Goal: Task Accomplishment & Management: Complete application form

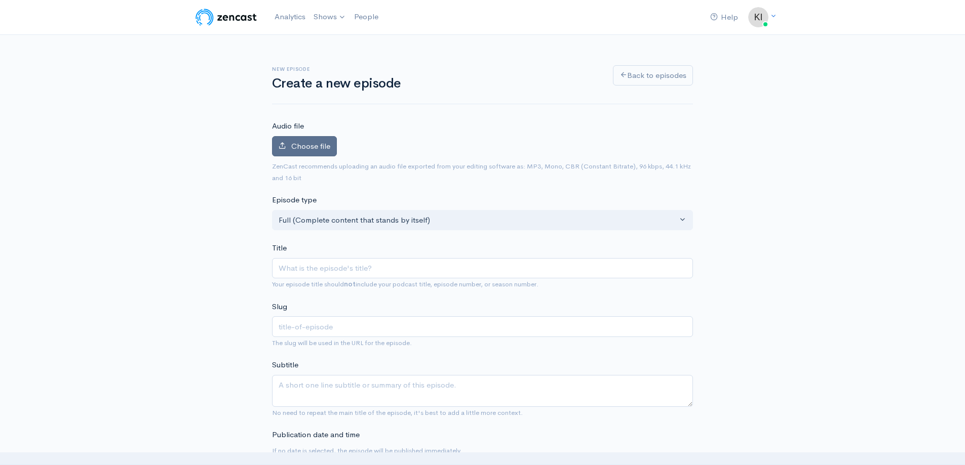
click at [287, 146] on label "Choose file" at bounding box center [304, 146] width 65 height 21
click at [0, 0] on input "Choose file" at bounding box center [0, 0] width 0 height 0
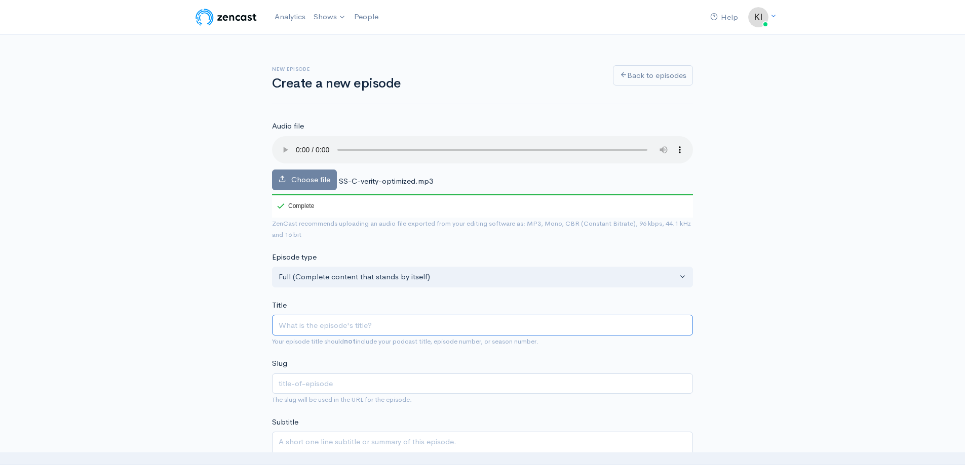
click at [367, 330] on input "Title" at bounding box center [482, 325] width 421 height 21
paste input "Merging Minds, Managing Machines: AI Risk in M&A"
type input "Merging Minds, Managing Machines: AI Risk in M&A"
type input "merging-minds-managing-machines-ai-risk-in-ma"
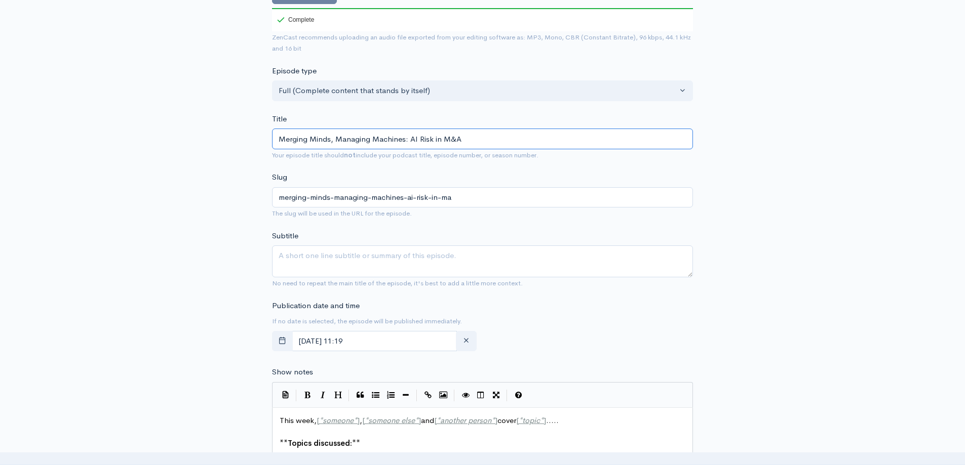
scroll to position [203, 0]
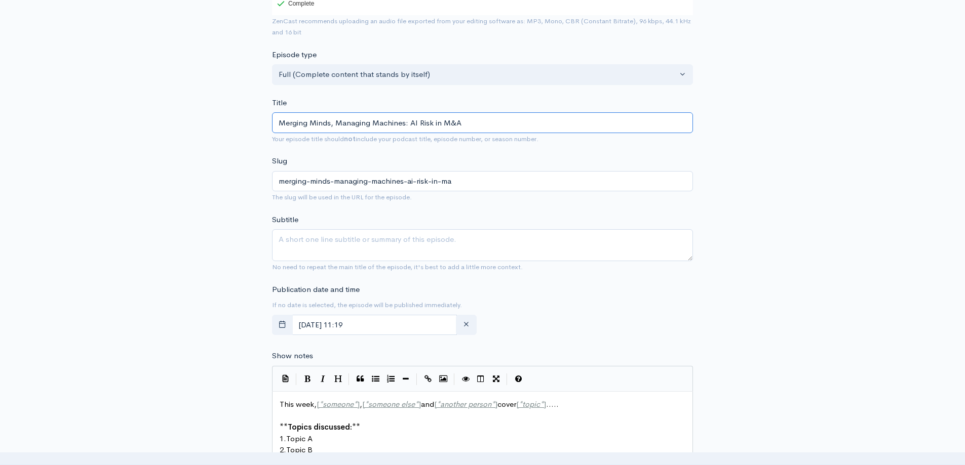
type input "Merging Minds, Managing Machines: AI Risk in M&A"
click at [363, 242] on textarea "Subtitle" at bounding box center [482, 245] width 421 height 32
paste textarea "How to streamline tech stacks, mitigate AI risks, and drive efficiency during m…"
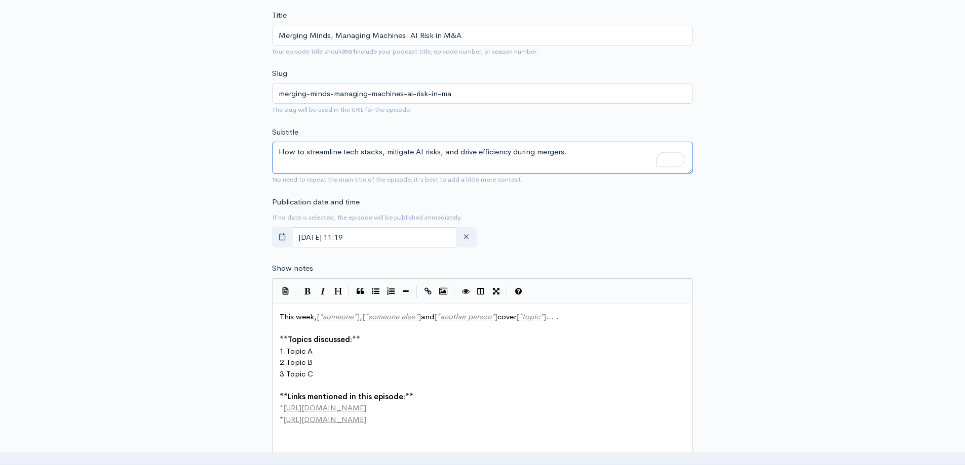
scroll to position [354, 0]
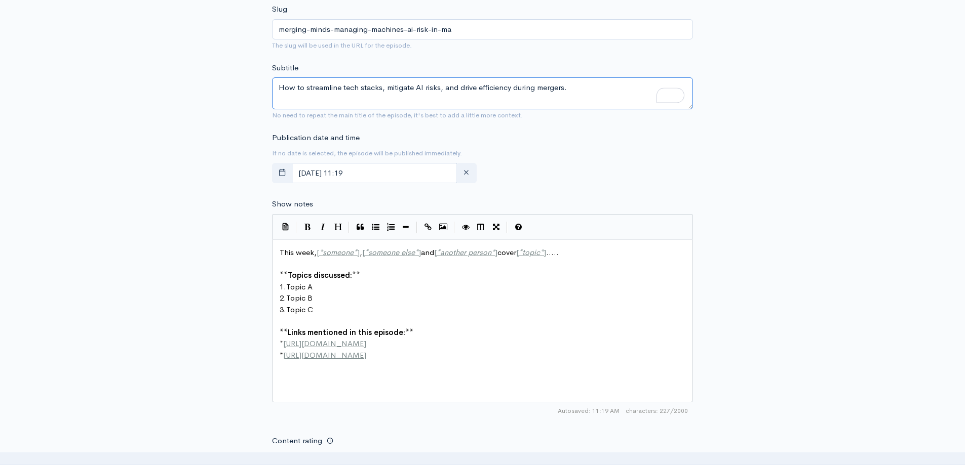
type textarea "How to streamline tech stacks, mitigate AI risks, and drive efficiency during m…"
type textarea "This week, [*someone*], [*someone else*] and [*another person*] cover [*topic*]…"
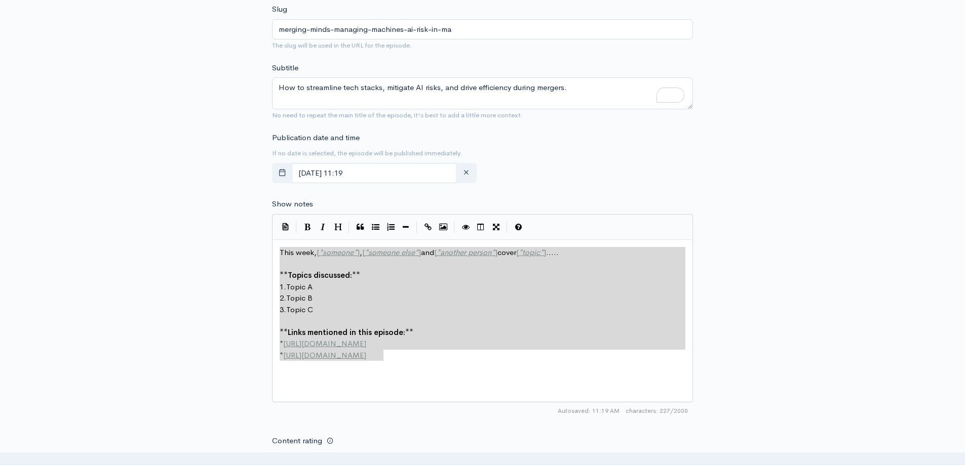
drag, startPoint x: 279, startPoint y: 252, endPoint x: 460, endPoint y: 378, distance: 221.5
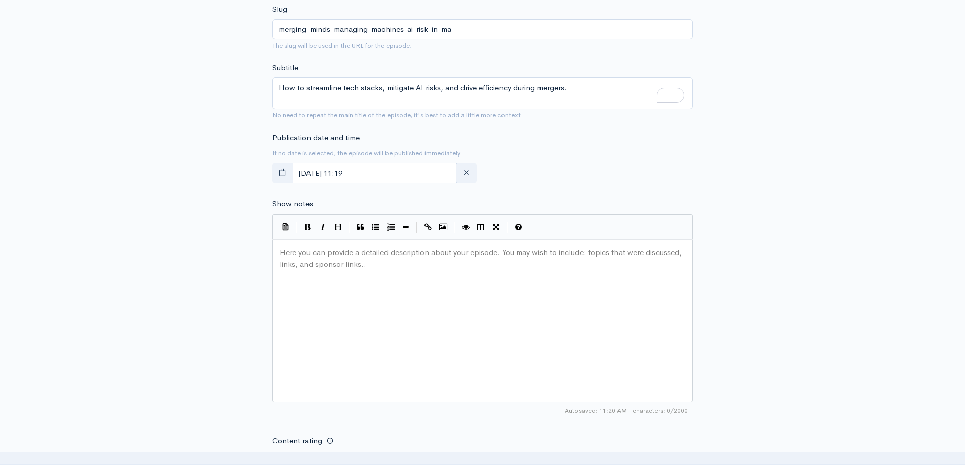
paste textarea "isteners will gain practical insights to reduce risk, streamline operations, an…"
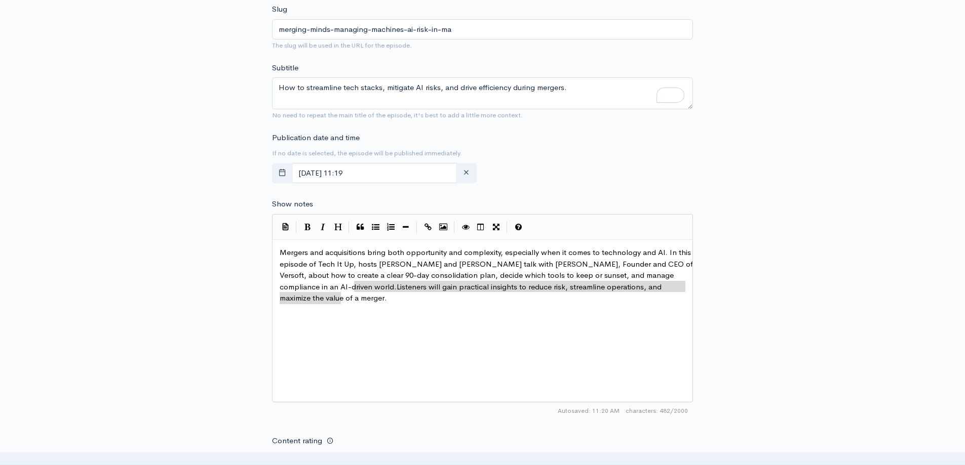
type textarea "Listeners will gain practical insights to reduce risk, streamline operations, a…"
drag, startPoint x: 363, startPoint y: 302, endPoint x: 355, endPoint y: 287, distance: 16.5
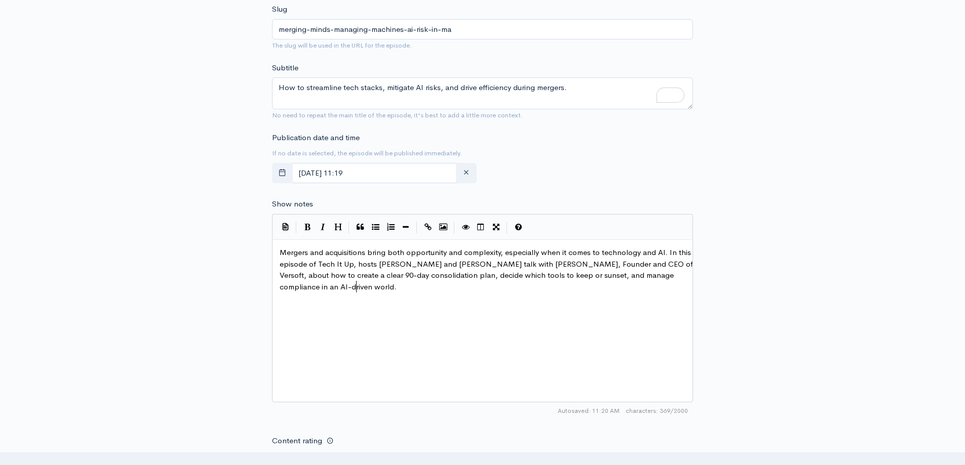
click at [222, 283] on div "New episode Create a new episode Back to episodes Audio file Choose file SS-C-v…" at bounding box center [482, 210] width 577 height 1061
click at [323, 270] on pre "Mergers and acquisitions bring both opportunity and complexity, especially when…" at bounding box center [485, 270] width 417 height 46
type textarea "Mergers and acquisitions bring both opportunity and complexity, especially when…"
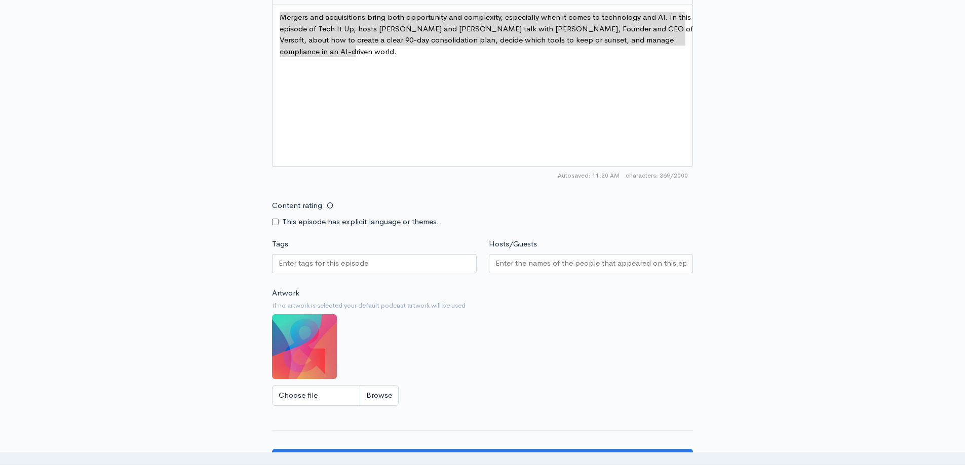
scroll to position [608, 0]
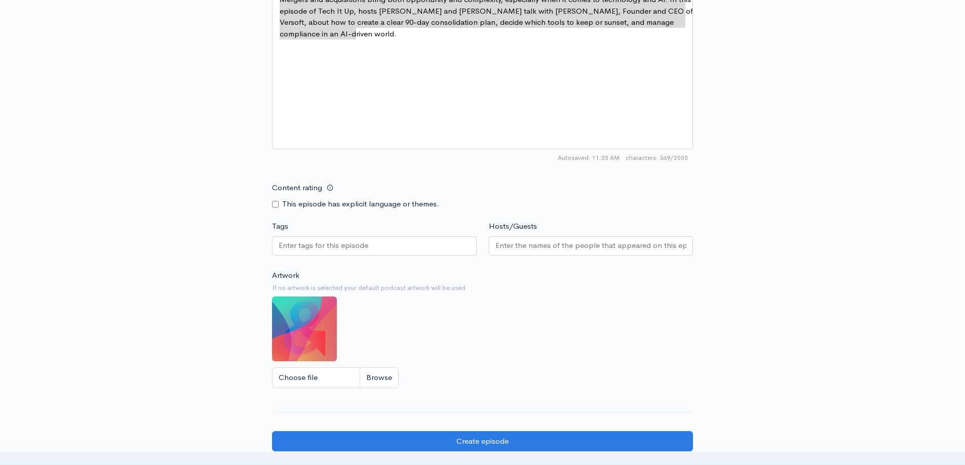
click at [369, 247] on input "Tags" at bounding box center [324, 246] width 91 height 12
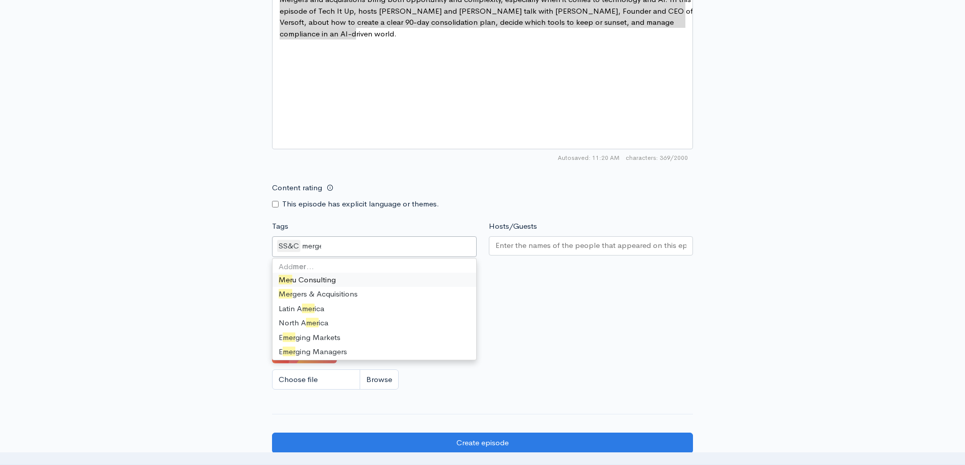
type input "merger"
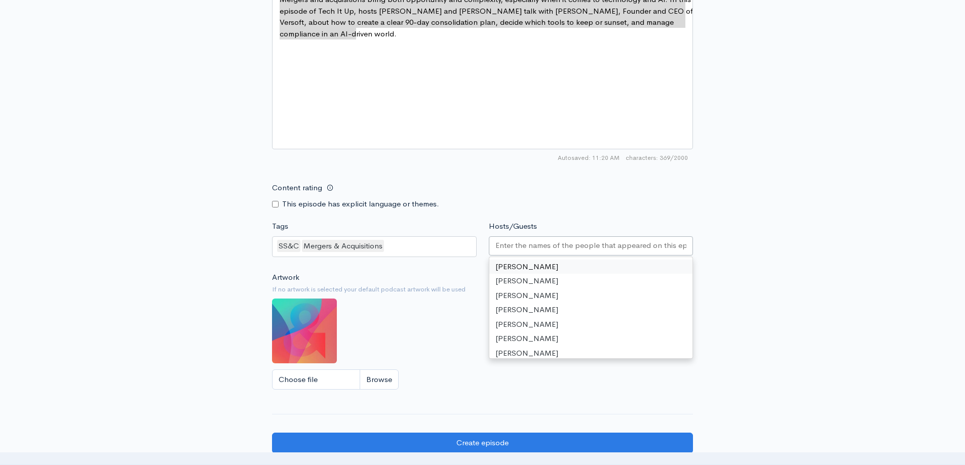
click at [583, 249] on input "Hosts/Guests" at bounding box center [590, 246] width 191 height 12
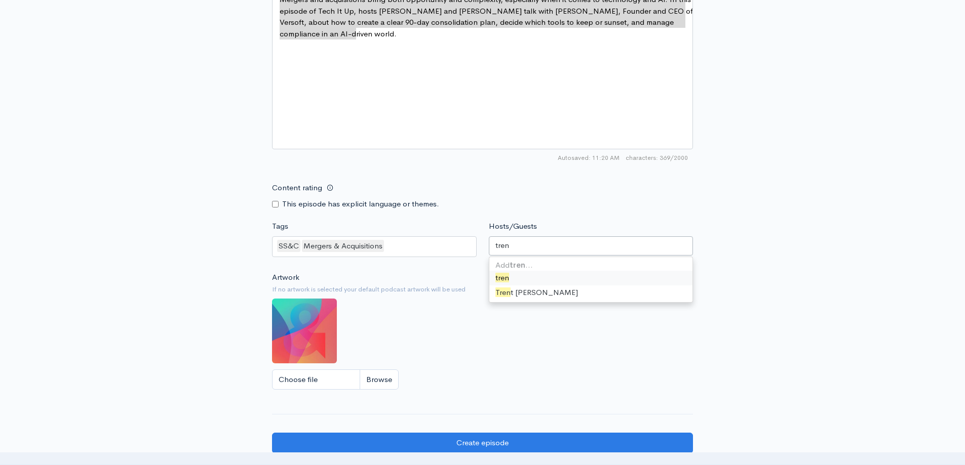
type input "trent"
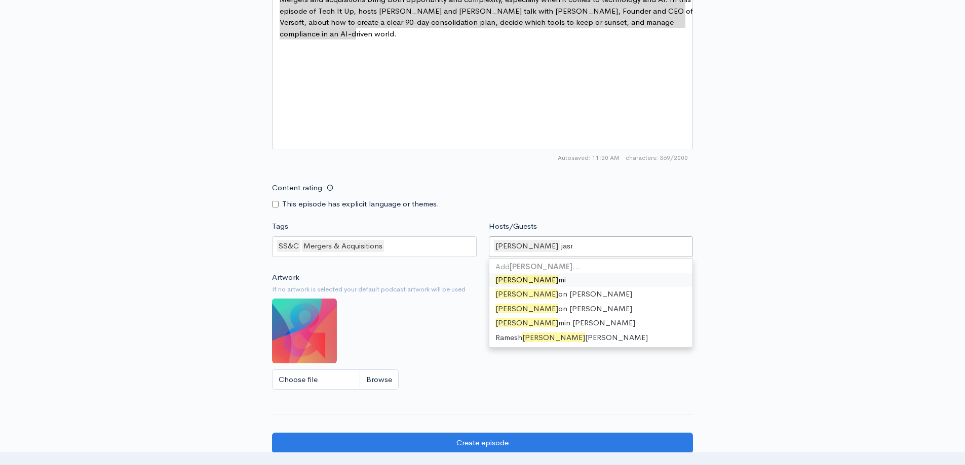
type input "jasmin"
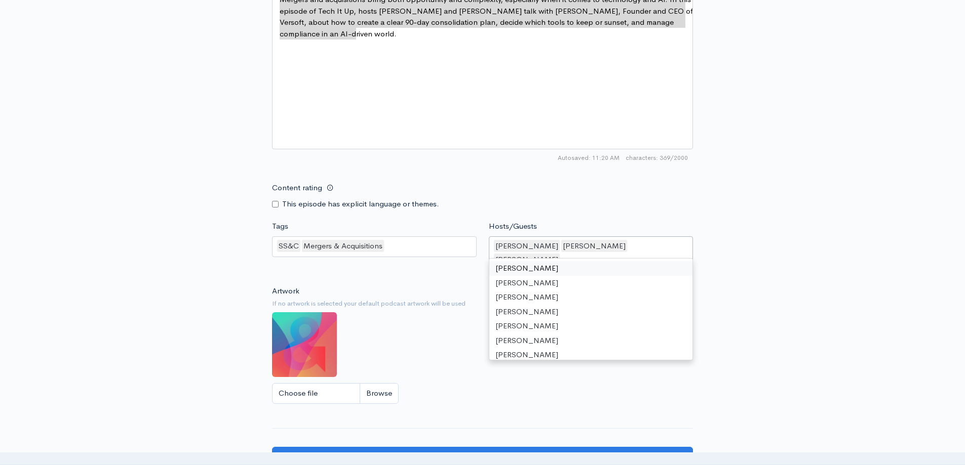
type input "="
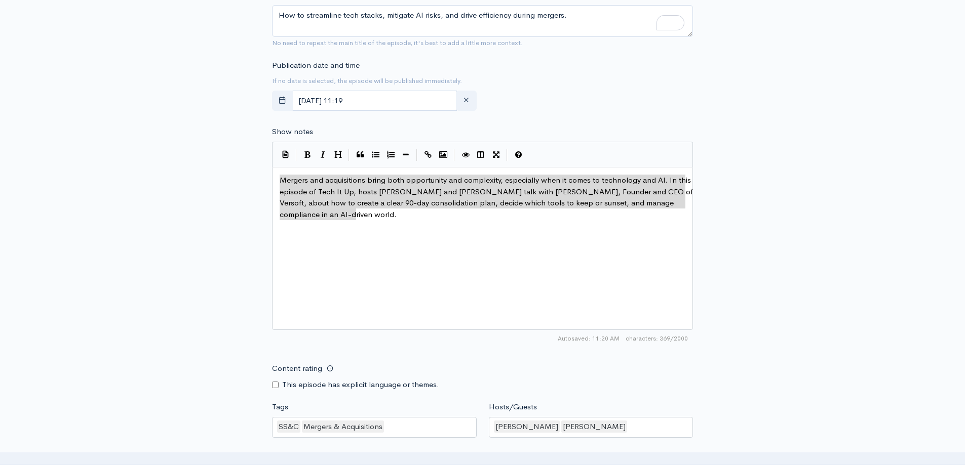
scroll to position [456, 0]
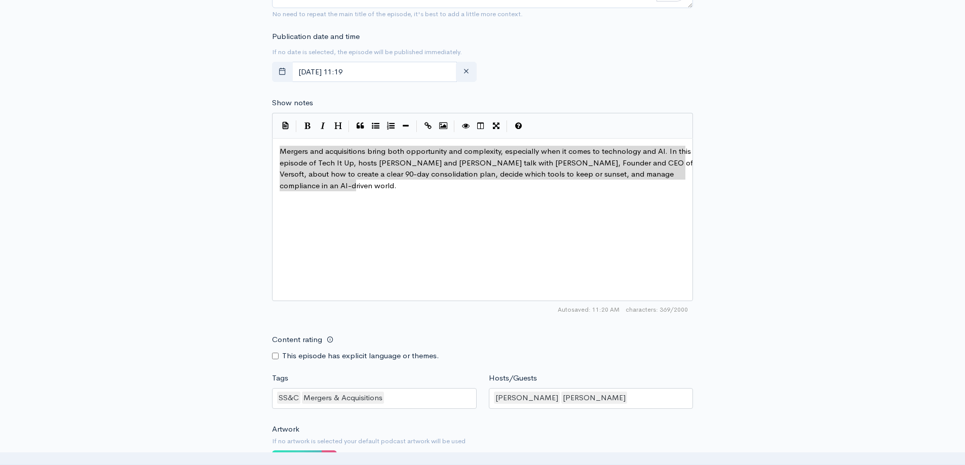
click at [649, 407] on div "Trent Berry Jasmin Conner" at bounding box center [591, 398] width 205 height 21
type input "v"
click at [706, 360] on div "New episode Create a new episode Back to episodes Audio file Choose file SS-C-v…" at bounding box center [482, 110] width 577 height 1063
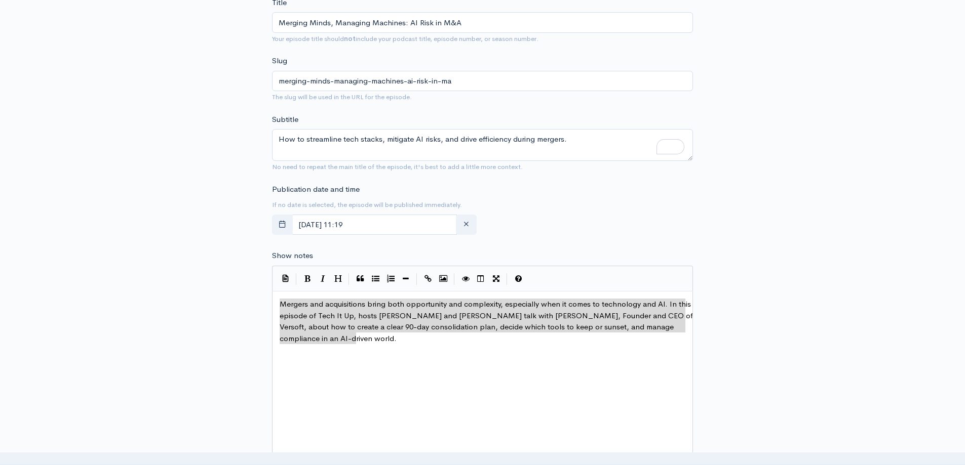
scroll to position [304, 0]
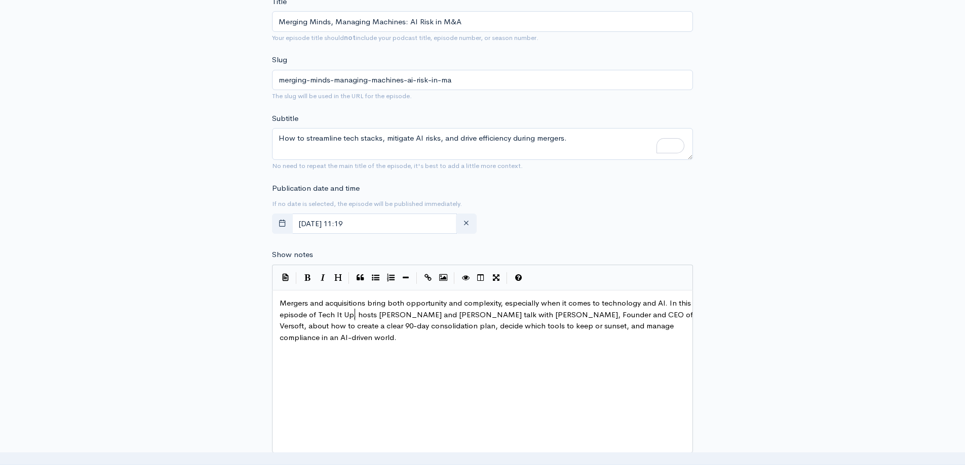
type textarea "Mergers and acquisitions bring both opportunity and complexity, especially when…"
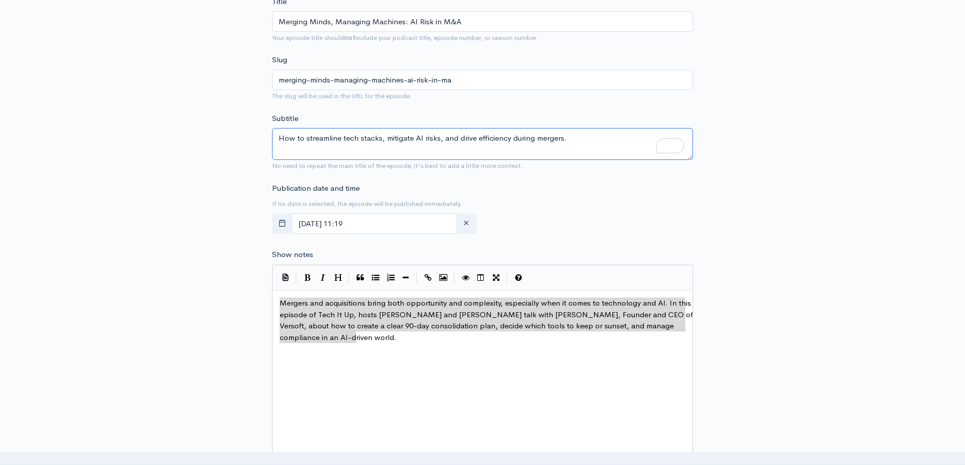
click at [468, 136] on textarea "How to streamline tech stacks, mitigate AI risks, and drive efficiency during m…" at bounding box center [482, 144] width 421 height 32
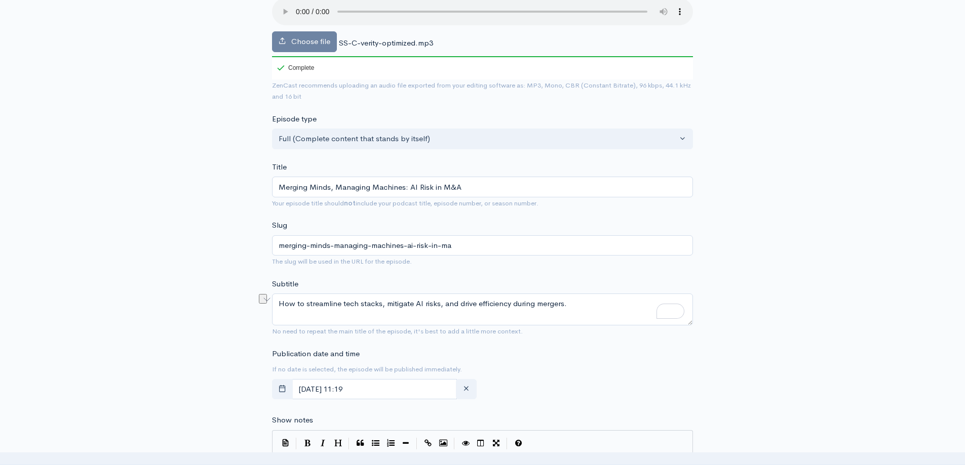
scroll to position [101, 0]
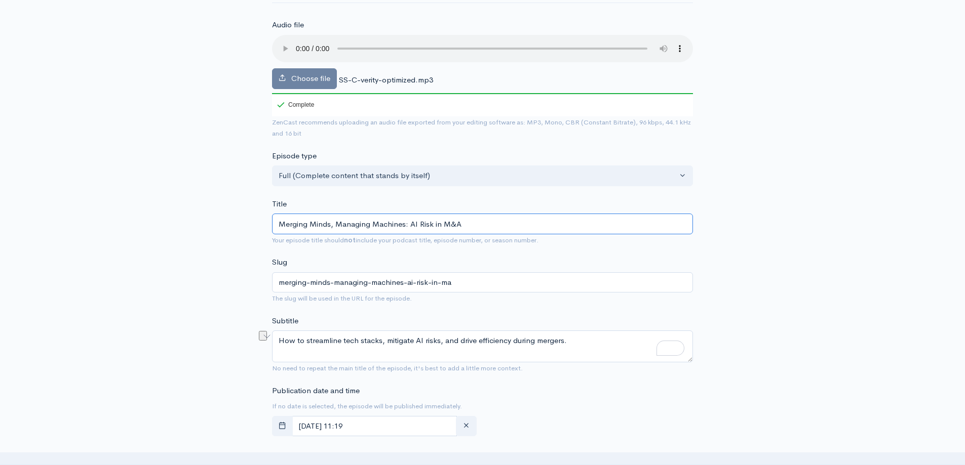
click at [380, 223] on input "Merging Minds, Managing Machines: AI Risk in M&A" at bounding box center [482, 224] width 421 height 21
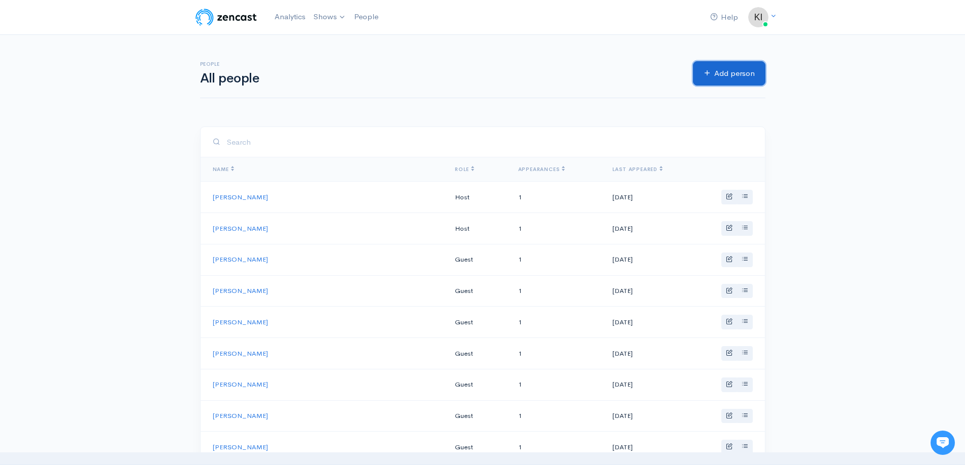
click at [713, 77] on link "Add person" at bounding box center [729, 73] width 72 height 25
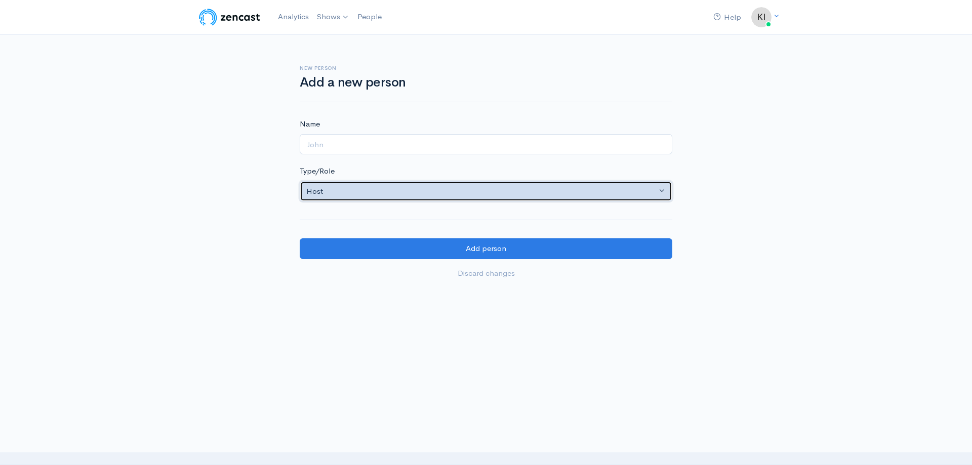
click at [429, 183] on button "Host" at bounding box center [486, 191] width 373 height 21
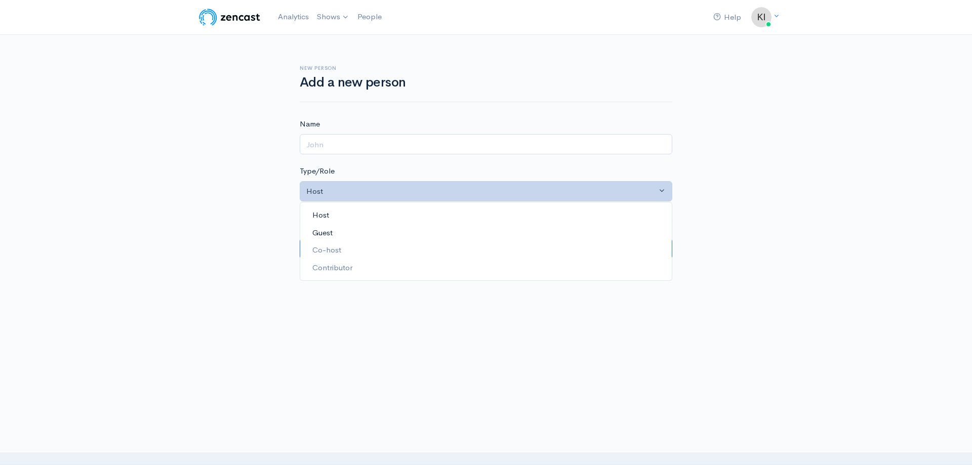
click at [370, 230] on link "Guest" at bounding box center [486, 233] width 372 height 18
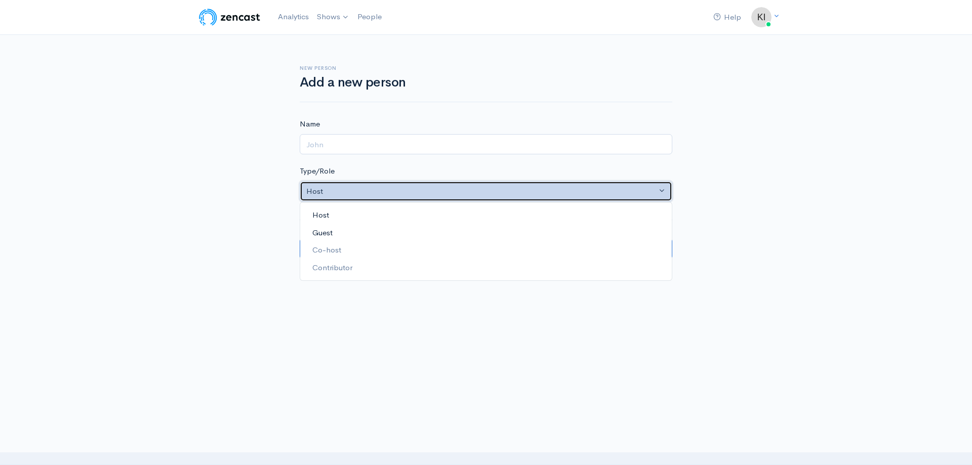
select select "guest"
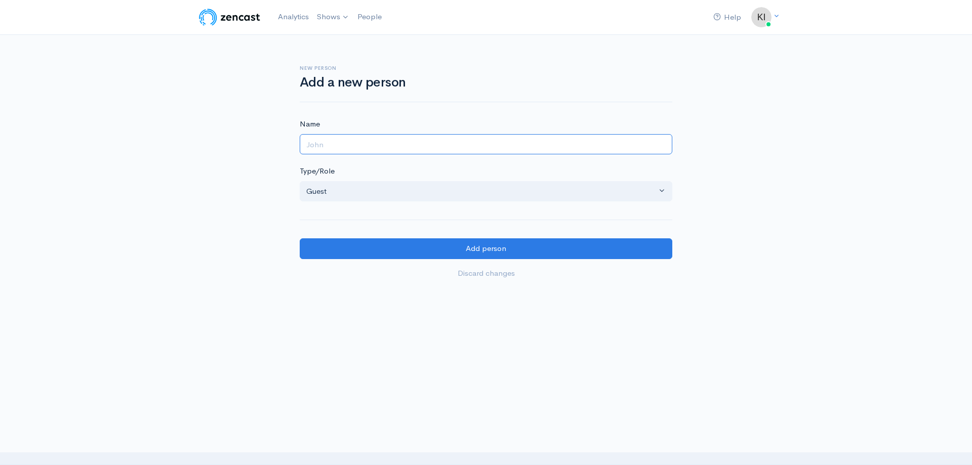
click at [374, 134] on input "Name" at bounding box center [486, 144] width 373 height 21
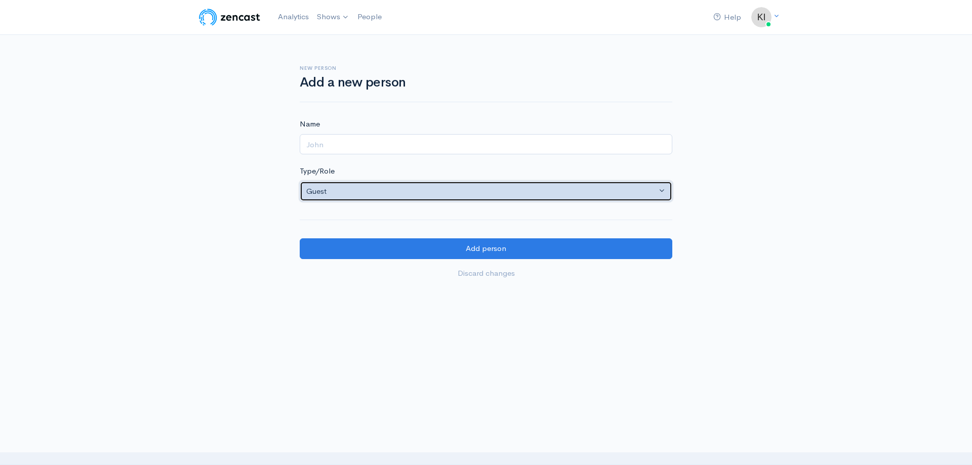
click at [583, 188] on div "Guest" at bounding box center [481, 192] width 350 height 12
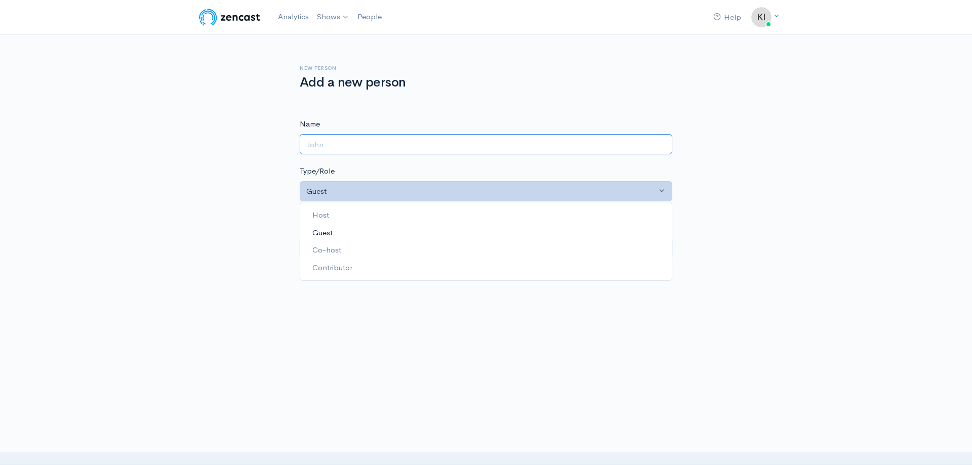
click at [511, 148] on input "Name" at bounding box center [486, 144] width 373 height 21
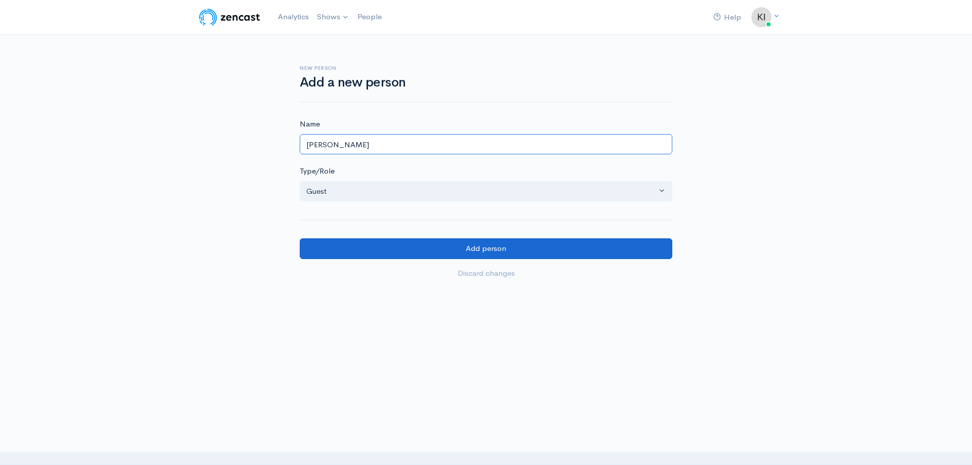
type input "[PERSON_NAME]"
click at [561, 244] on input "Add person" at bounding box center [486, 249] width 373 height 21
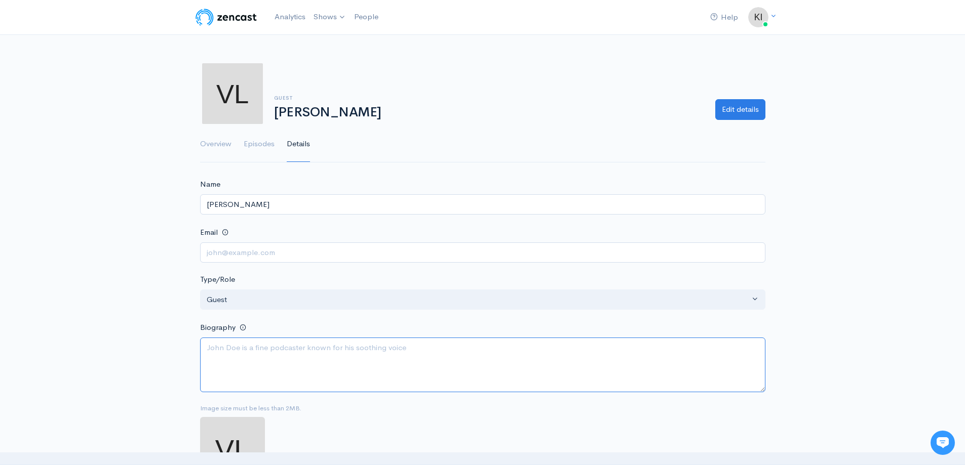
click at [341, 376] on textarea "Biography" at bounding box center [482, 365] width 565 height 55
paste textarea "[PERSON_NAME] is the Founder and CEO of Versoft, bringing deep expertise in ent…"
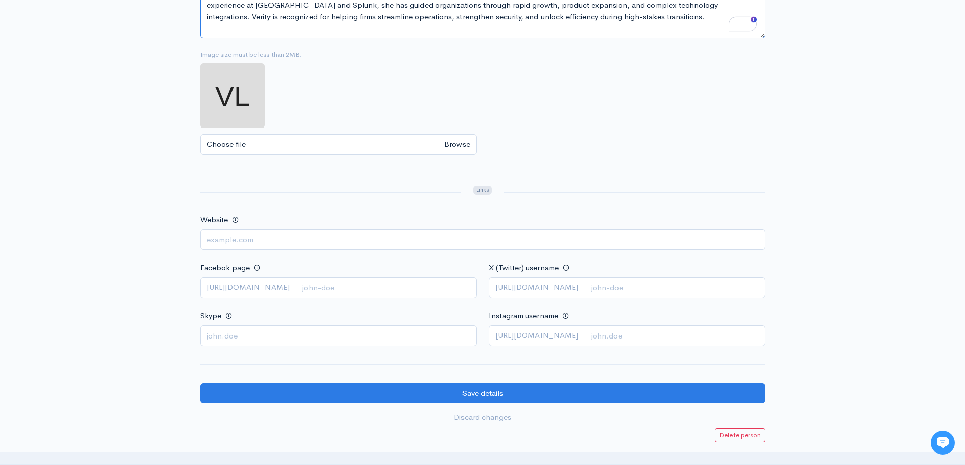
scroll to position [354, 0]
type textarea "Verity Larsen is the Founder and CEO of Versoft, bringing deep expertise in ent…"
click at [448, 243] on input "Website" at bounding box center [482, 239] width 565 height 21
paste input "https://versoftconsulting.com/"
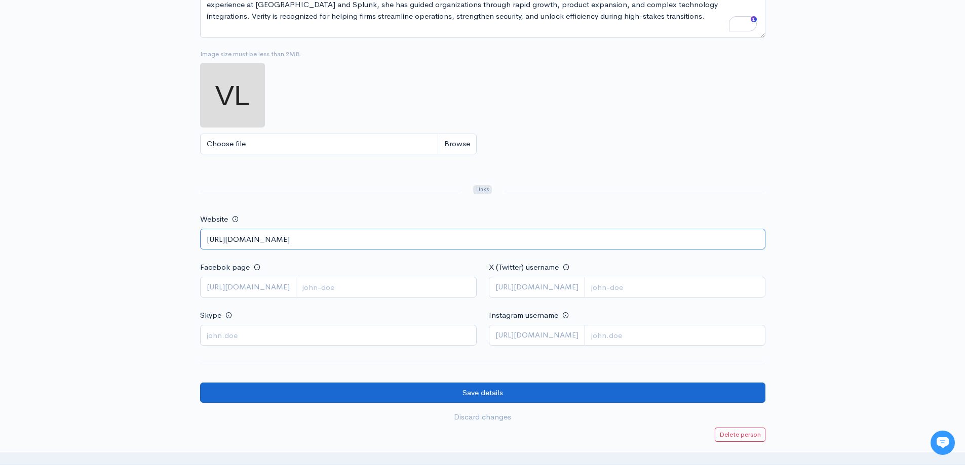
type input "https://versoftconsulting.com/"
click at [538, 390] on input "Save details" at bounding box center [482, 393] width 565 height 21
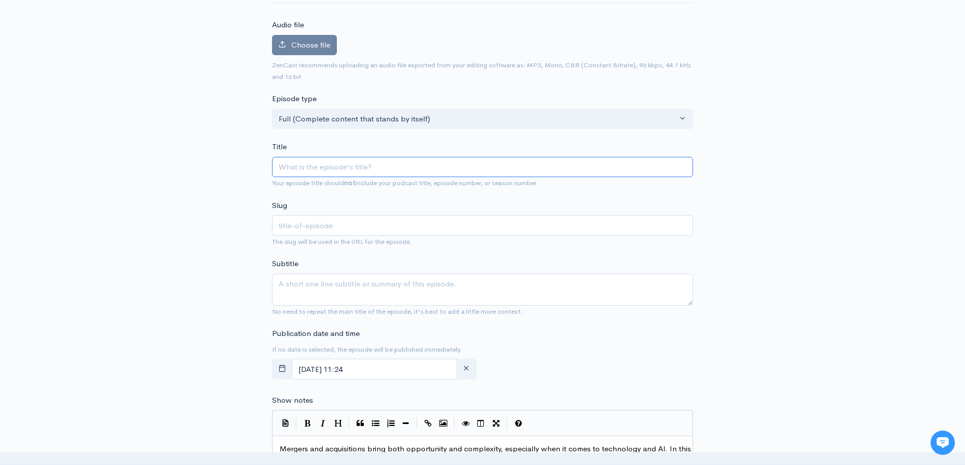
click at [340, 167] on input "Title" at bounding box center [482, 167] width 421 height 21
paste input "Merging Minds, Managing Machines: AI Risk in M&A"
type input "Merging Minds, Managing Machines: AI Risk in M&A"
type input "merging-minds-managing-machines-ai-risk-in-ma"
type input "Merging Minds, Managing Machines: AI Risk in M&A"
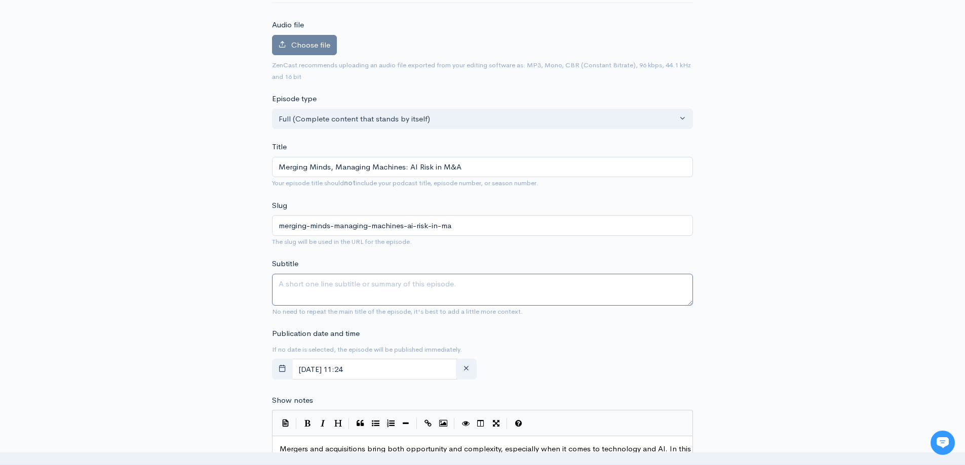
click at [383, 296] on textarea "Subtitle" at bounding box center [482, 290] width 421 height 32
paste textarea "How to streamline tech stacks, mitigate AI risks, and drive efficiency during m…"
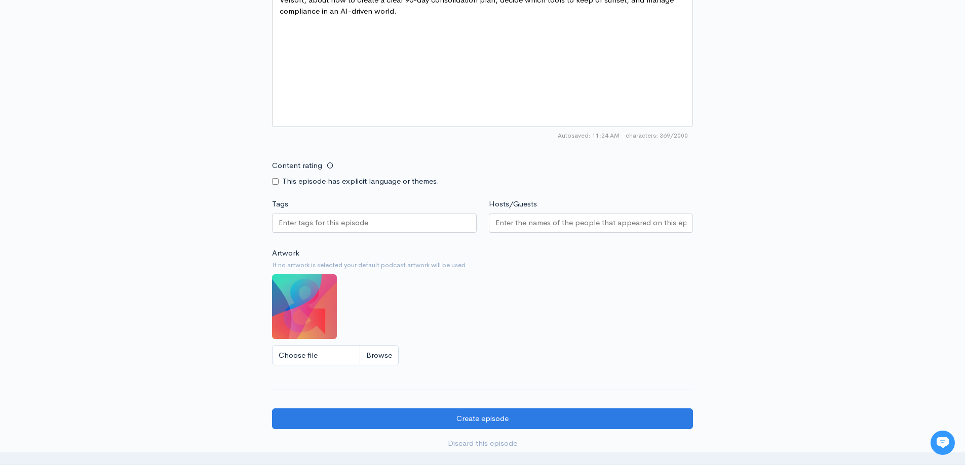
scroll to position [608, 0]
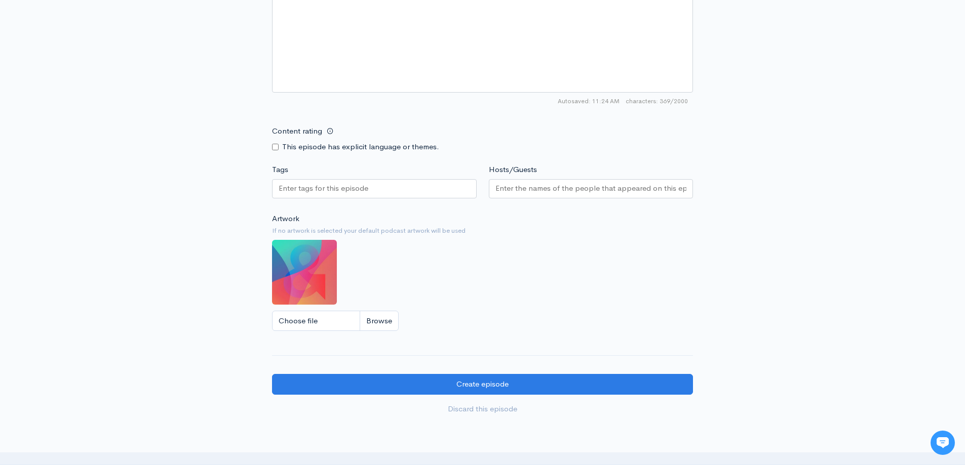
type textarea "How to streamline tech stacks, mitigate AI risks, and drive efficiency during m…"
click at [408, 196] on div at bounding box center [374, 188] width 205 height 19
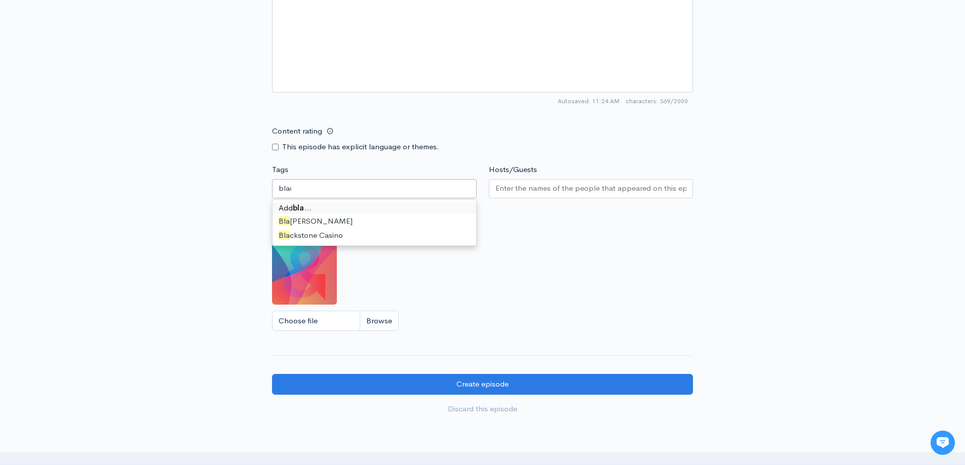
type input "black"
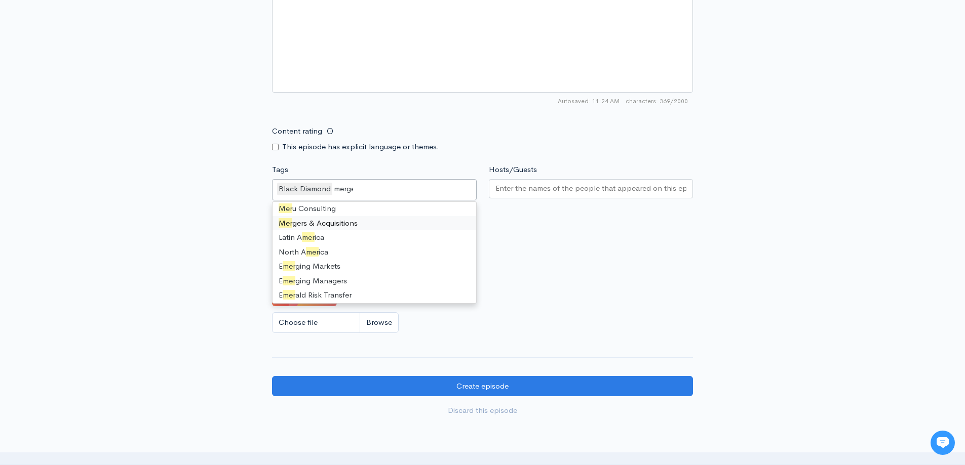
scroll to position [0, 0]
type input "mergers"
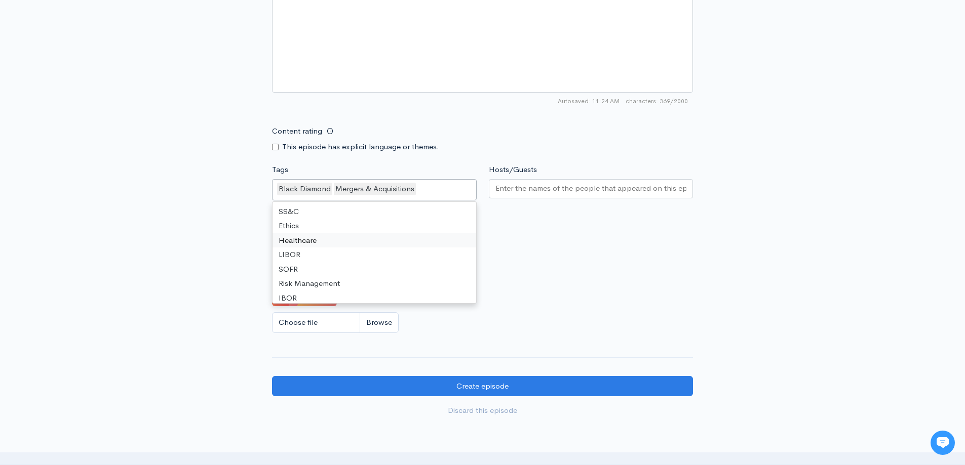
click at [555, 197] on div at bounding box center [591, 188] width 205 height 19
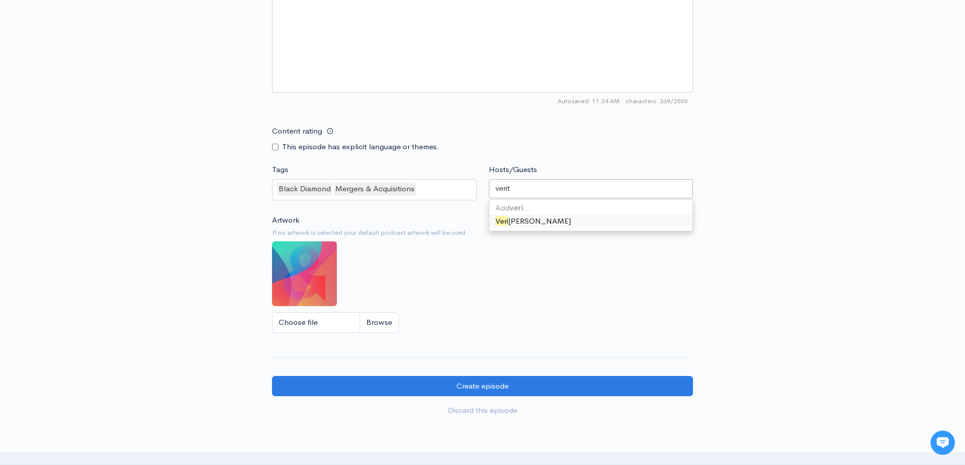
type input "verity"
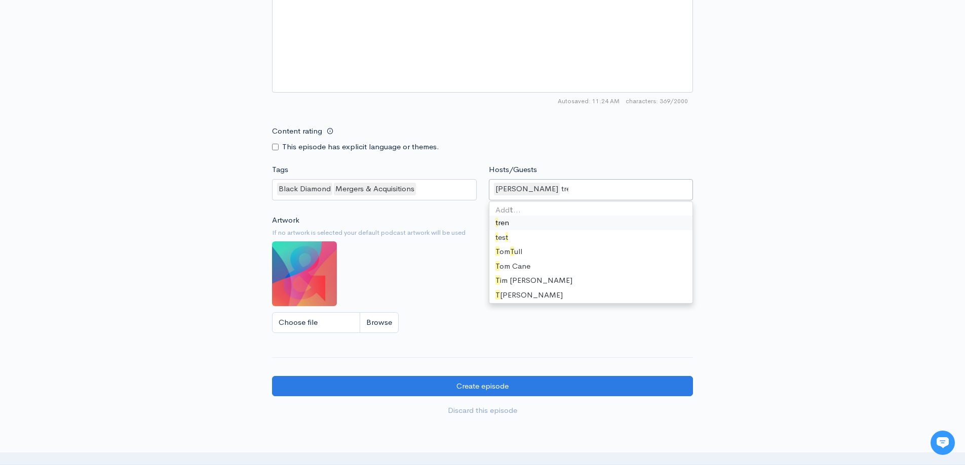
type input "trent"
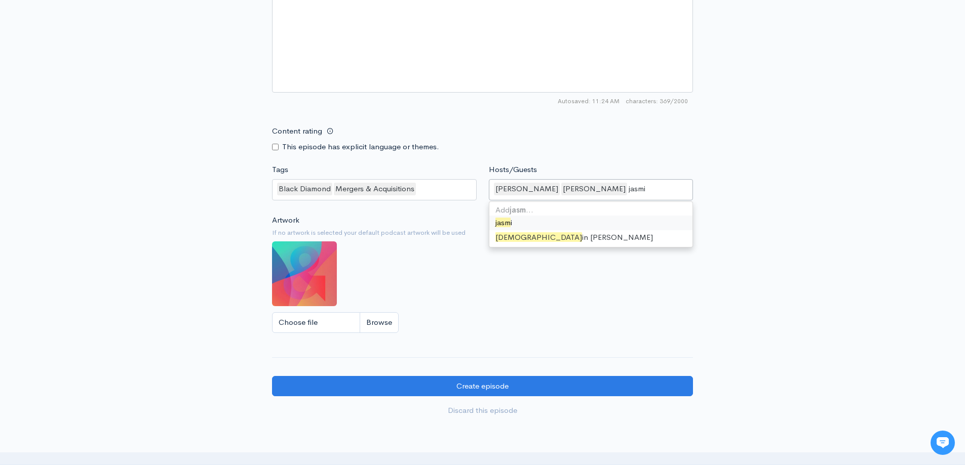
type input "jasmin"
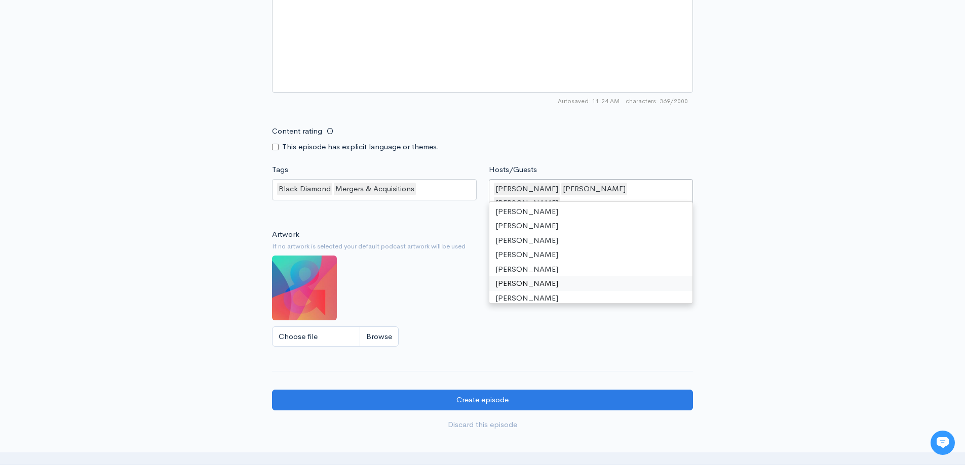
click at [459, 299] on div "Artwork If no artwork is selected your default podcast artwork will be used Cho…" at bounding box center [482, 291] width 421 height 125
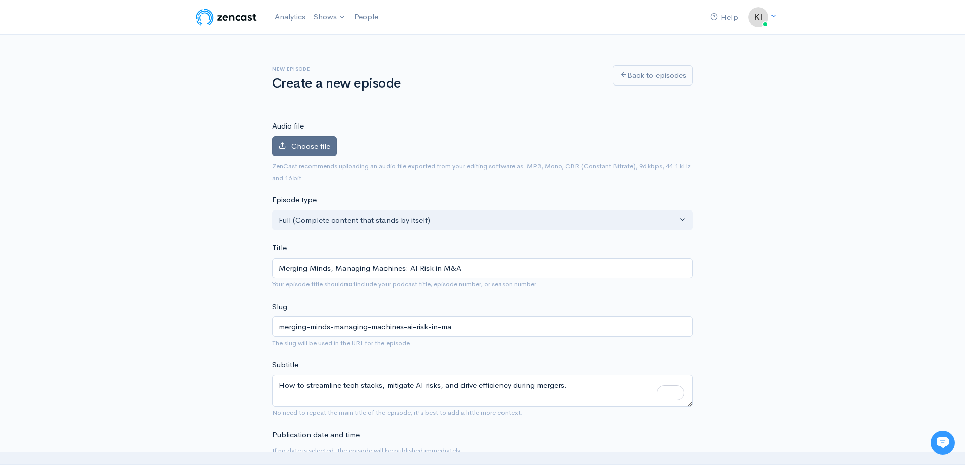
click at [307, 139] on label "Choose file" at bounding box center [304, 146] width 65 height 21
click at [0, 0] on input "Choose file" at bounding box center [0, 0] width 0 height 0
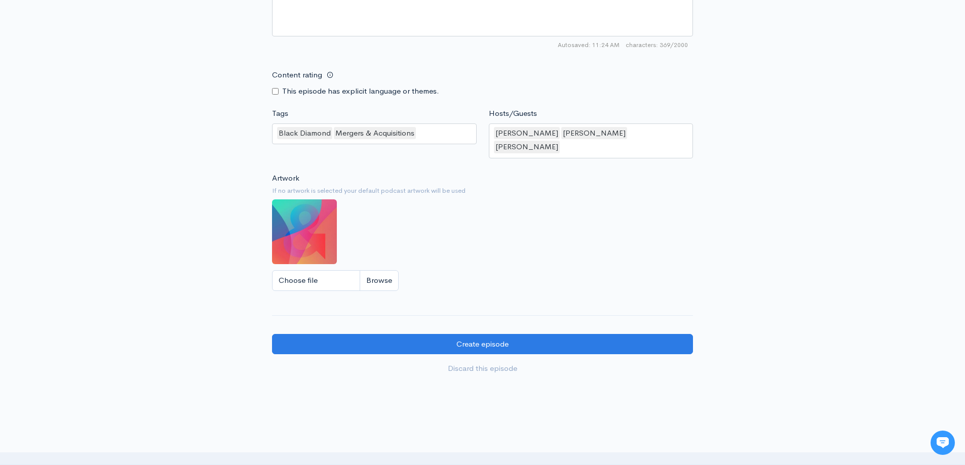
scroll to position [764, 0]
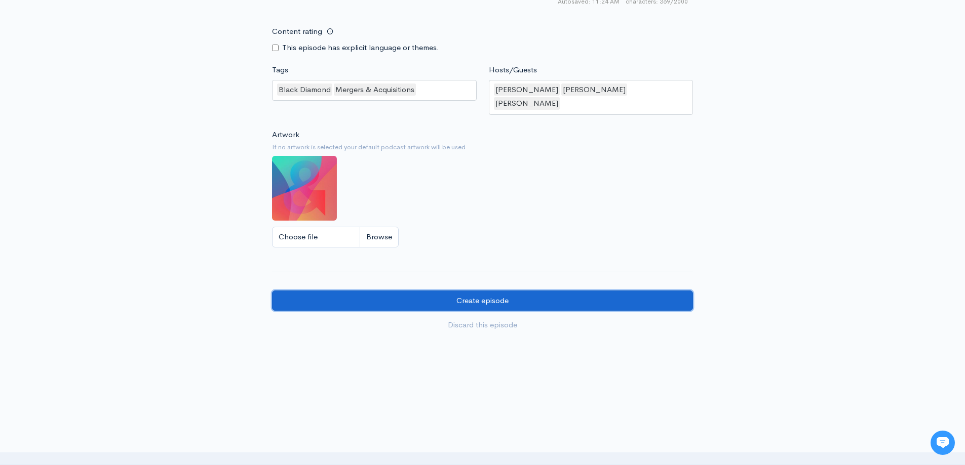
click at [595, 291] on input "Create episode" at bounding box center [482, 301] width 421 height 21
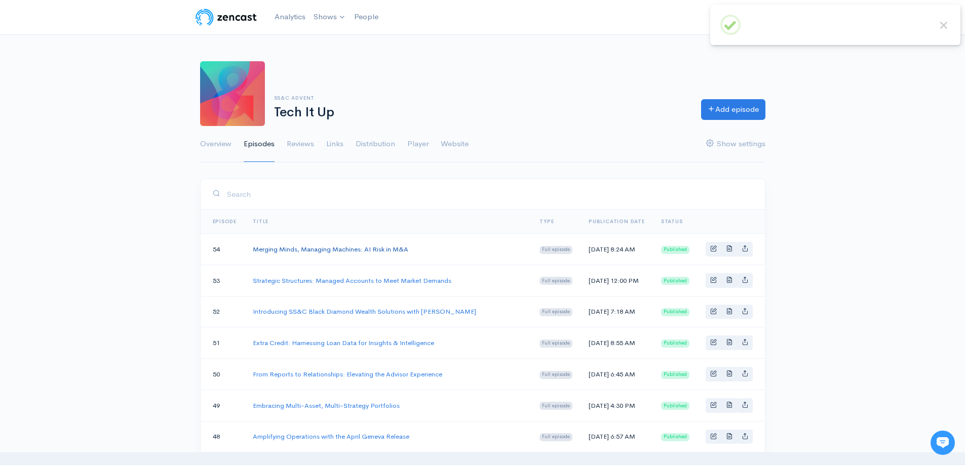
click at [398, 254] on link "Merging Minds, Managing Machines: AI Risk in M&A" at bounding box center [330, 249] width 155 height 9
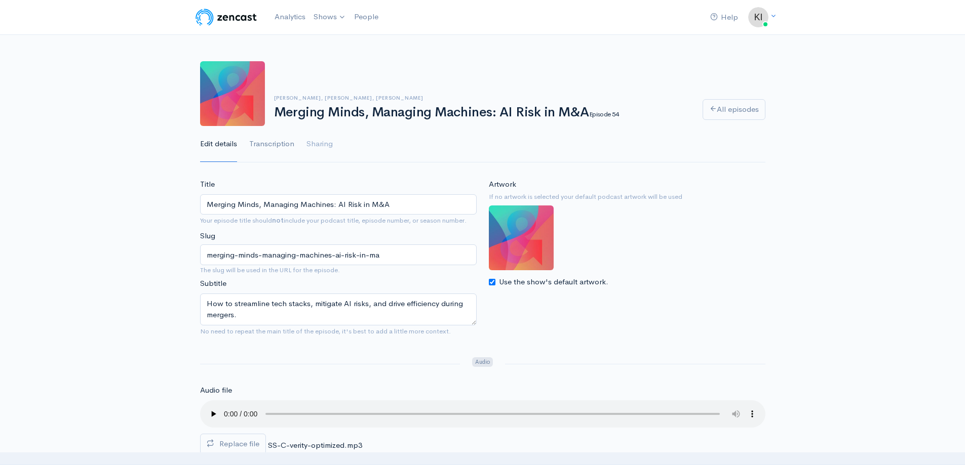
click at [259, 147] on link "Transcription" at bounding box center [271, 144] width 45 height 36
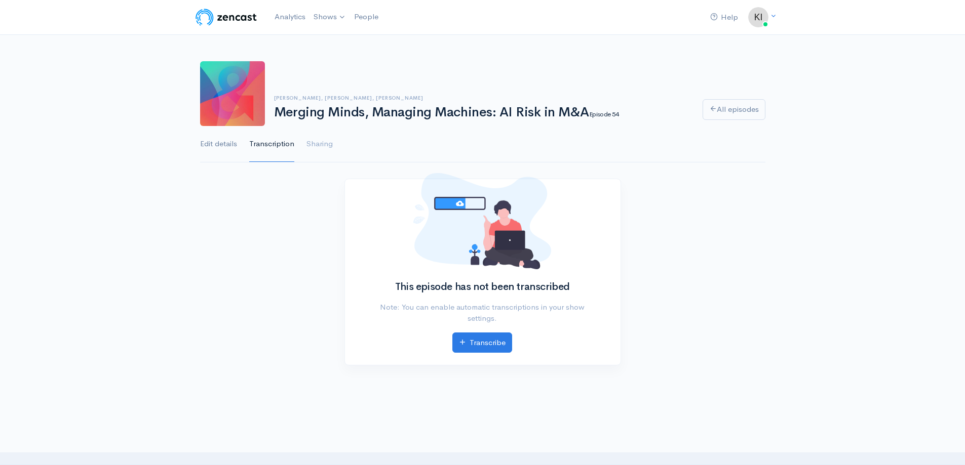
click at [205, 141] on link "Edit details" at bounding box center [218, 144] width 37 height 36
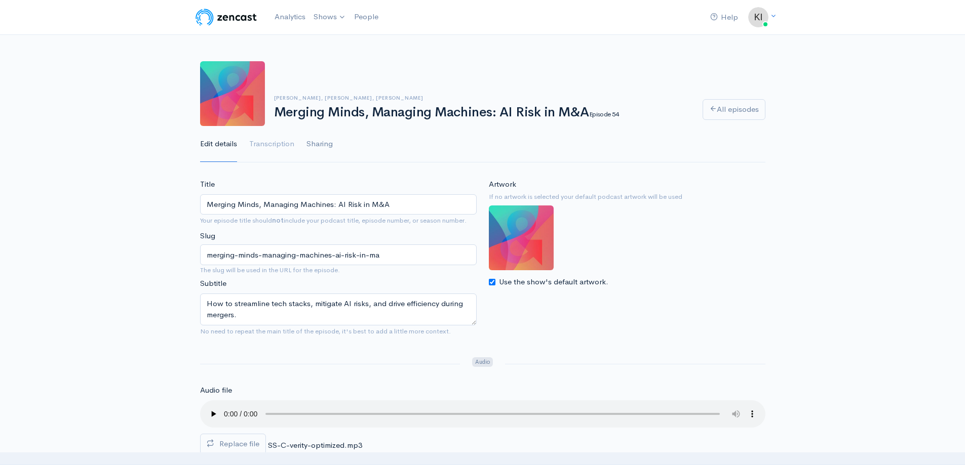
click at [323, 147] on link "Sharing" at bounding box center [319, 144] width 26 height 36
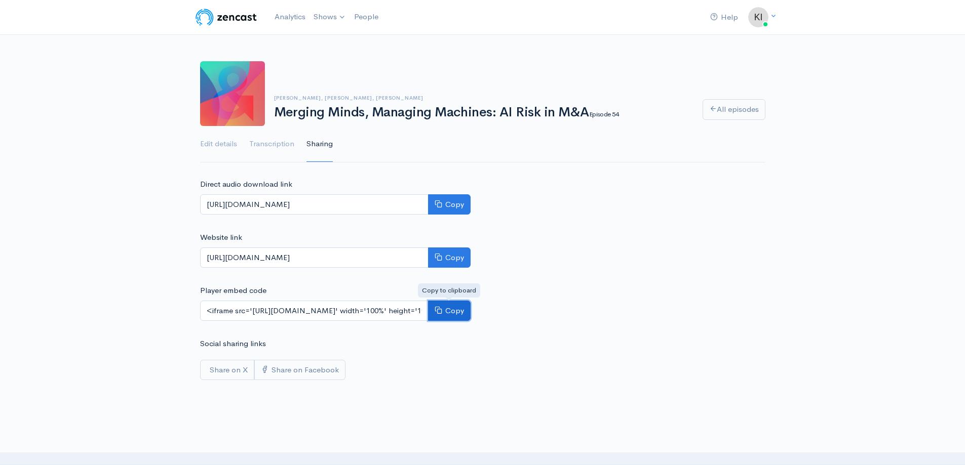
click at [453, 309] on button "Copy" at bounding box center [449, 311] width 43 height 21
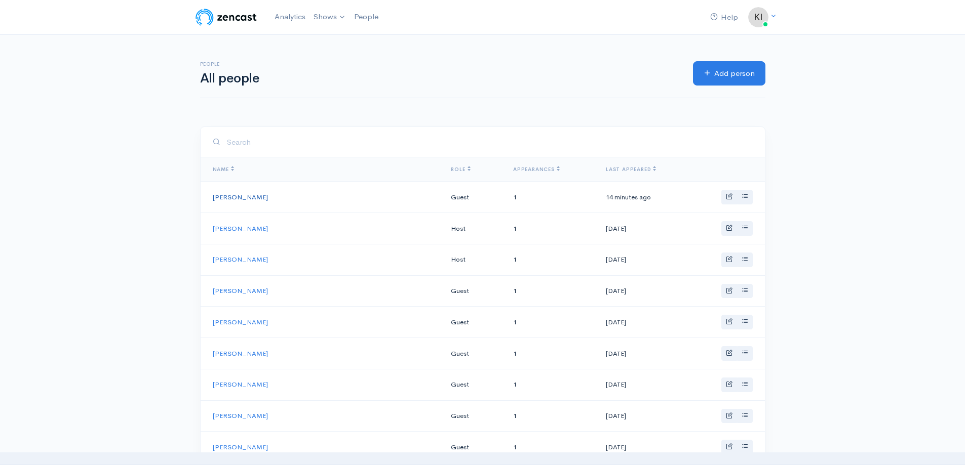
click at [240, 195] on link "[PERSON_NAME]" at bounding box center [240, 197] width 55 height 9
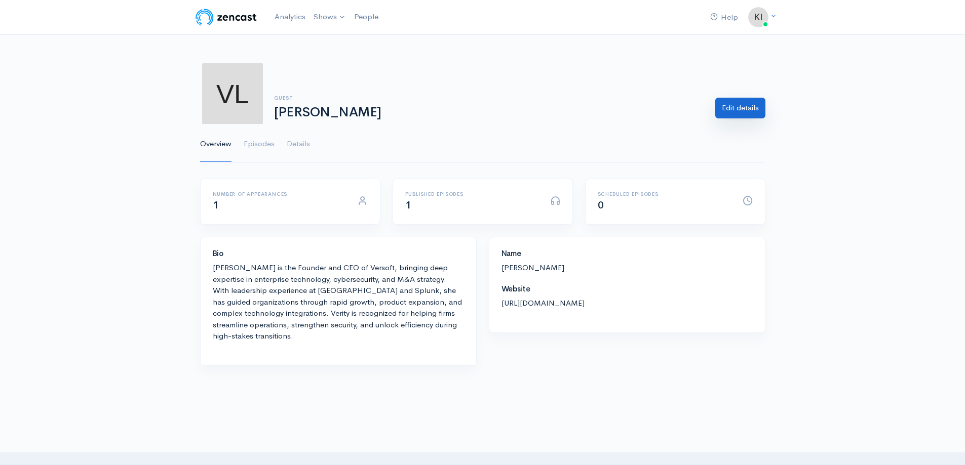
click at [738, 108] on link "Edit details" at bounding box center [740, 108] width 50 height 21
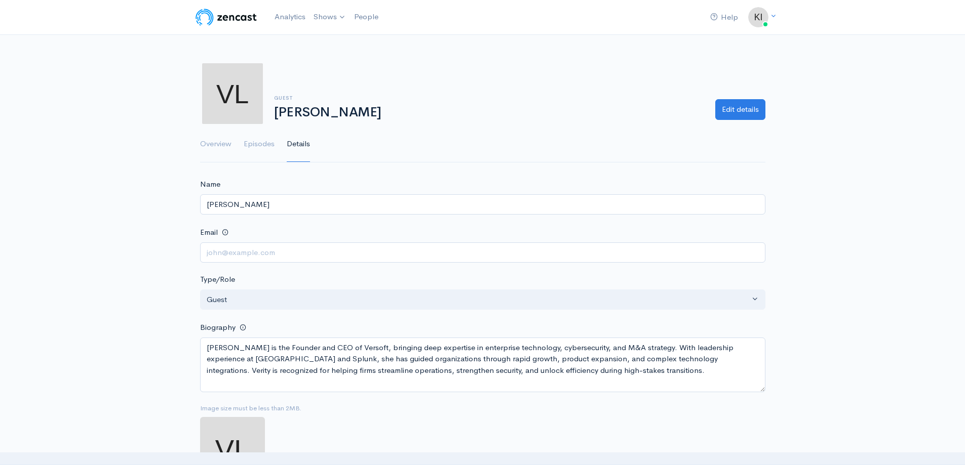
click at [218, 81] on img at bounding box center [232, 93] width 65 height 65
click at [725, 104] on link "Edit details" at bounding box center [740, 108] width 50 height 21
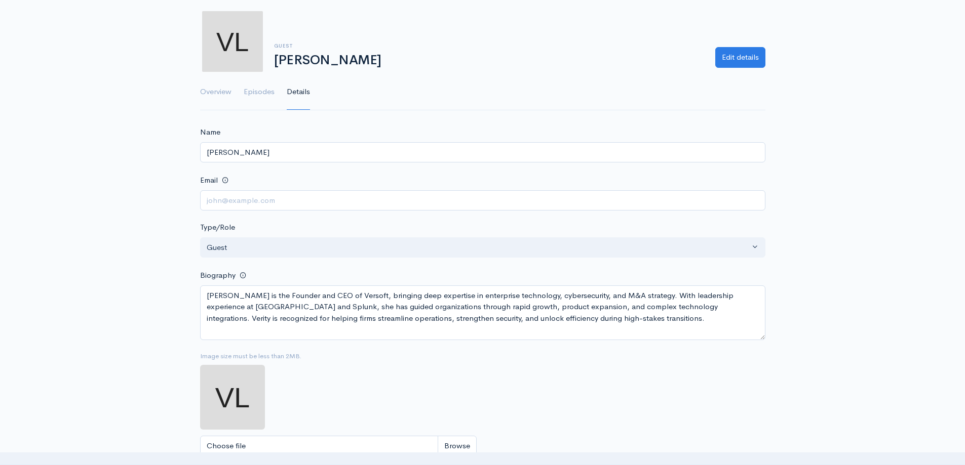
scroll to position [101, 0]
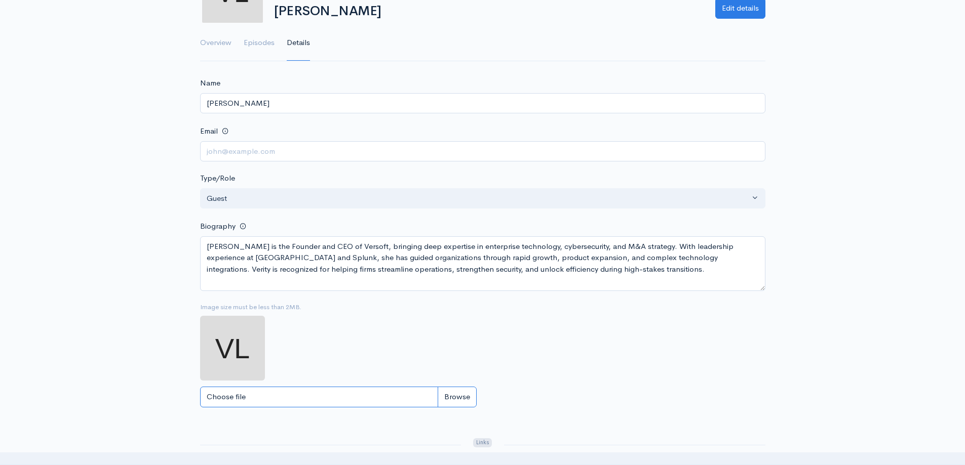
click at [287, 394] on input "Choose file" at bounding box center [338, 397] width 276 height 21
type input "C:\fakepath\Headshot.jfif"
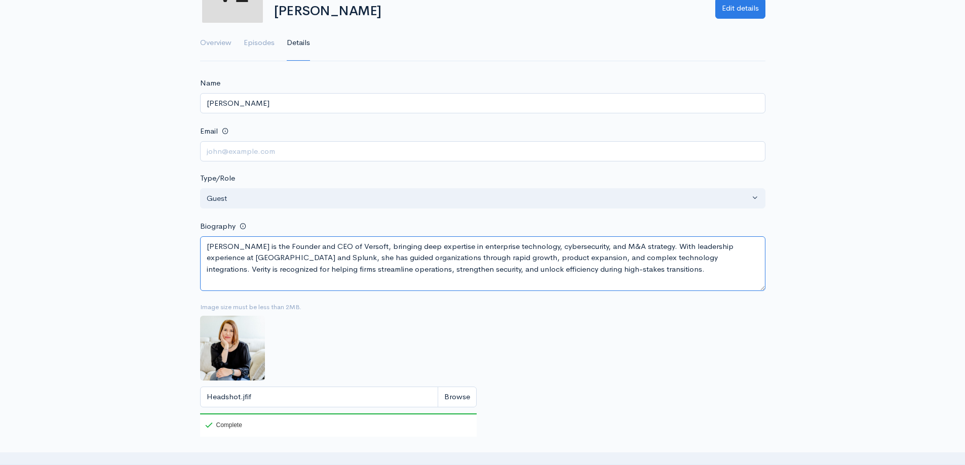
click at [367, 261] on textarea "[PERSON_NAME] is the Founder and CEO of Versoft, bringing deep expertise in ent…" at bounding box center [482, 263] width 565 height 55
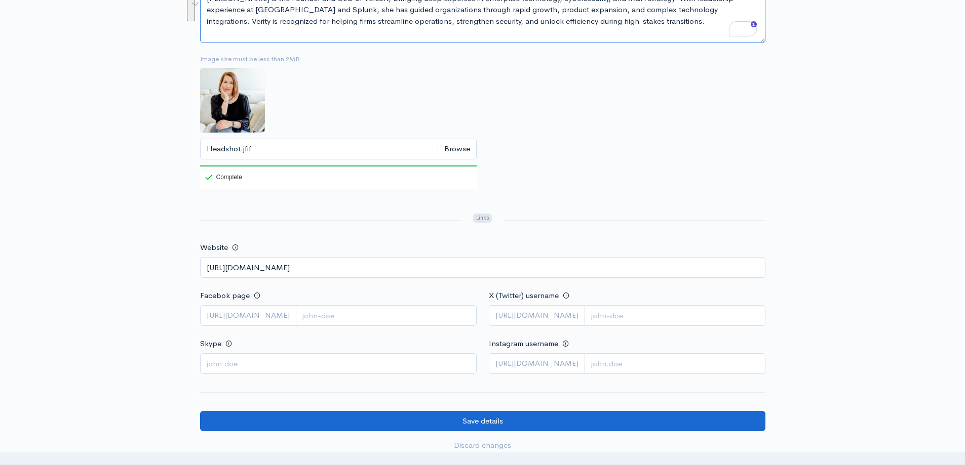
scroll to position [486, 0]
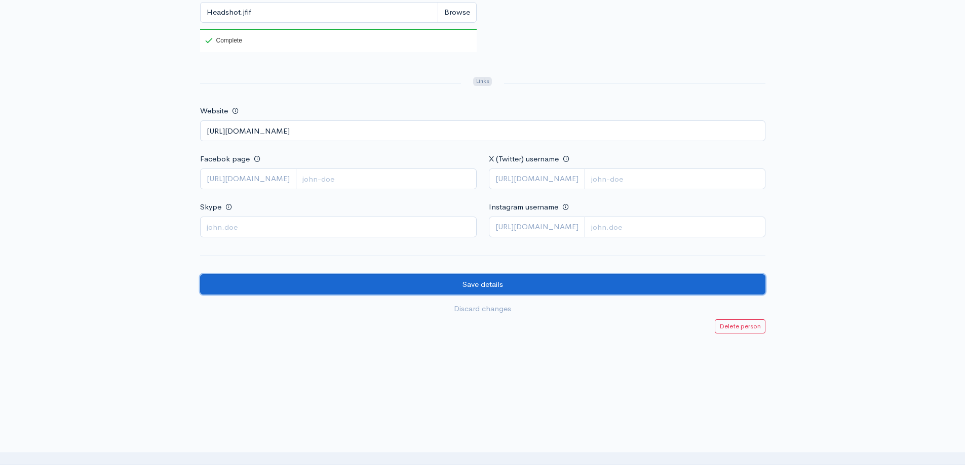
click at [508, 280] on input "Save details" at bounding box center [482, 284] width 565 height 21
